Goal: Task Accomplishment & Management: Use online tool/utility

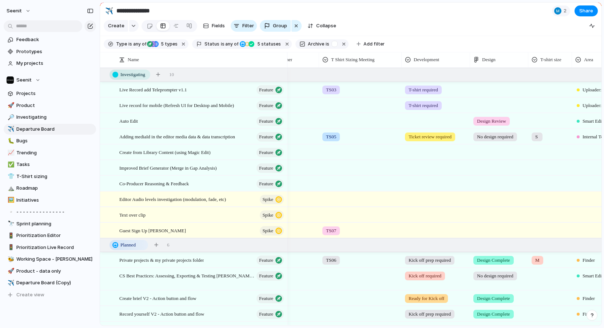
scroll to position [0, 205]
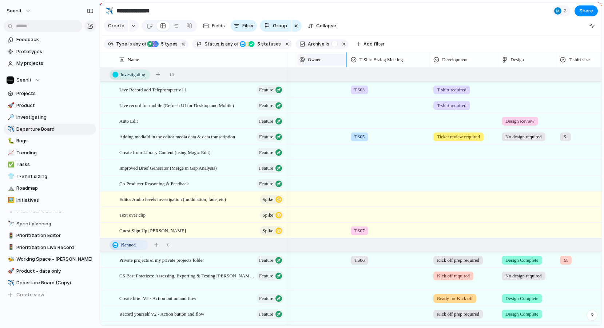
click at [318, 61] on span "Owner" at bounding box center [314, 59] width 13 height 7
click at [318, 86] on span "Hide" at bounding box center [317, 87] width 10 height 7
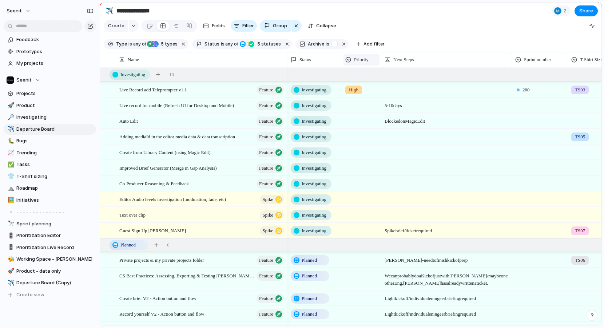
click at [352, 60] on div "Priority" at bounding box center [361, 59] width 32 height 7
click at [365, 85] on span "Hide" at bounding box center [363, 87] width 10 height 7
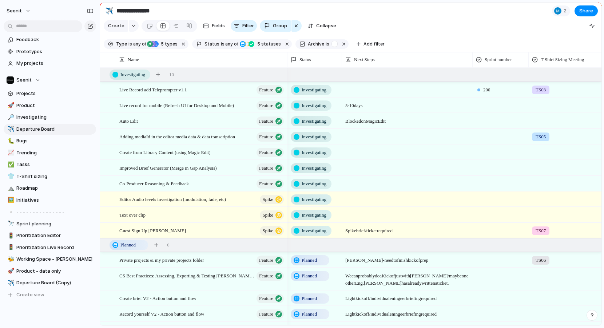
click at [472, 62] on div at bounding box center [473, 59] width 4 height 15
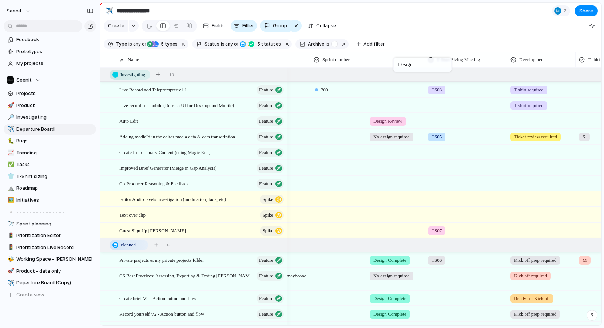
drag, startPoint x: 513, startPoint y: 58, endPoint x: 395, endPoint y: 59, distance: 117.6
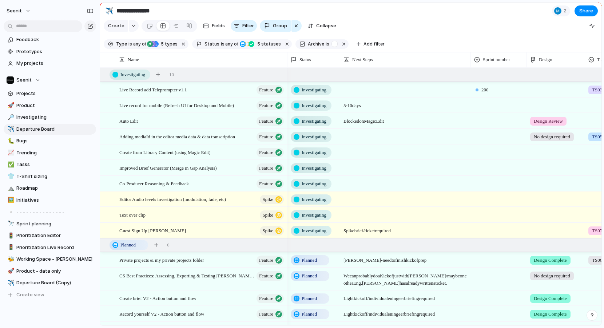
click at [341, 61] on div at bounding box center [340, 59] width 4 height 15
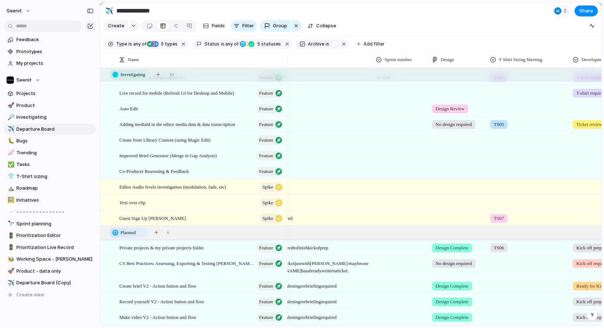
click at [448, 246] on span "Design Complete" at bounding box center [452, 247] width 33 height 7
drag, startPoint x: 450, startPoint y: 55, endPoint x: 448, endPoint y: 58, distance: 3.9
click at [450, 56] on div "No design required Design Required Needs updating Design Review Design Complete…" at bounding box center [302, 164] width 604 height 328
click at [448, 58] on span "Design" at bounding box center [447, 59] width 13 height 7
click at [448, 78] on span "Modify" at bounding box center [452, 75] width 16 height 7
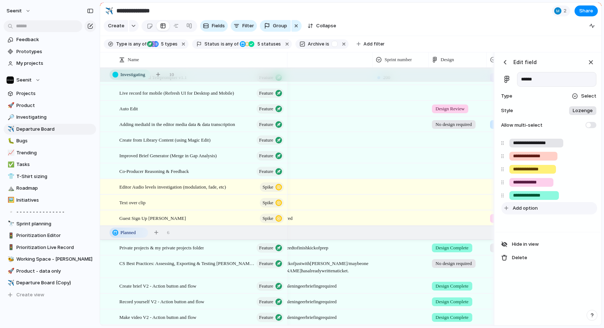
click at [526, 205] on span "Add option" at bounding box center [525, 208] width 25 height 7
type input "**********"
drag, startPoint x: 505, startPoint y: 209, endPoint x: 505, endPoint y: 195, distance: 14.2
click at [505, 195] on div "**********" at bounding box center [548, 181] width 100 height 91
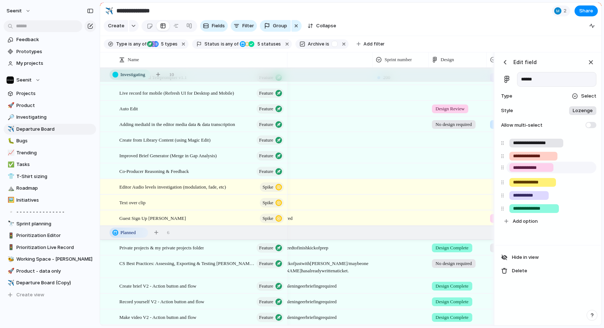
drag, startPoint x: 503, startPoint y: 184, endPoint x: 503, endPoint y: 169, distance: 14.9
click at [503, 169] on div "**********" at bounding box center [548, 181] width 100 height 91
click at [593, 64] on div "button" at bounding box center [591, 62] width 8 height 8
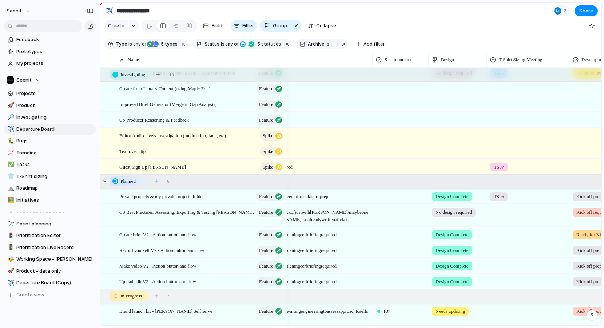
scroll to position [64, 0]
click at [458, 199] on span "Design Complete" at bounding box center [452, 196] width 33 height 7
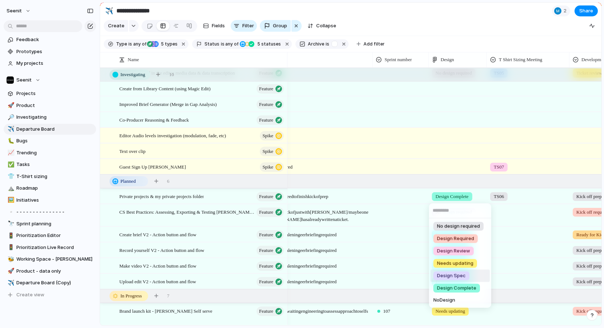
click at [466, 274] on div "Design Spec" at bounding box center [452, 276] width 36 height 9
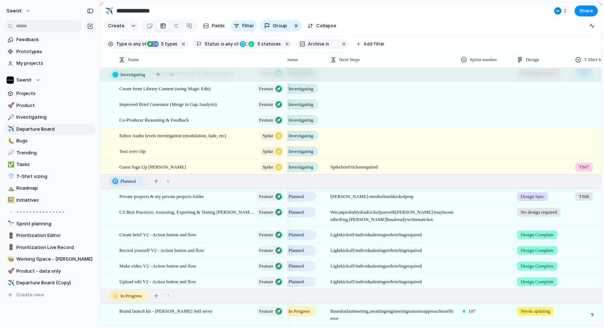
scroll to position [0, 9]
